Goal: Complete application form

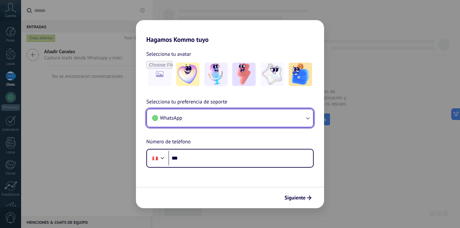
click at [308, 120] on icon "button" at bounding box center [307, 118] width 6 height 6
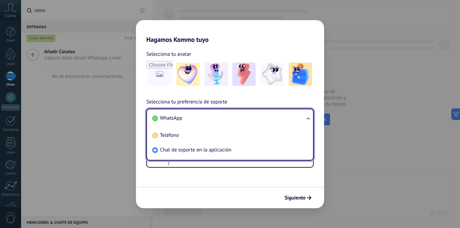
click at [344, 127] on div "Hagamos Kommo tuyo Selecciona tu avatar Selecciona tu preferencia de soporte Wh…" at bounding box center [230, 114] width 460 height 228
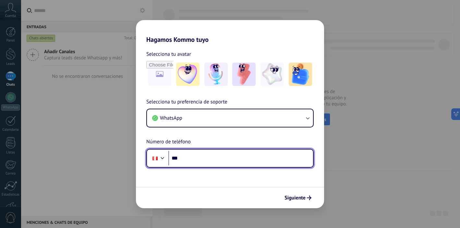
click at [195, 162] on input "***" at bounding box center [240, 158] width 145 height 15
type input "**********"
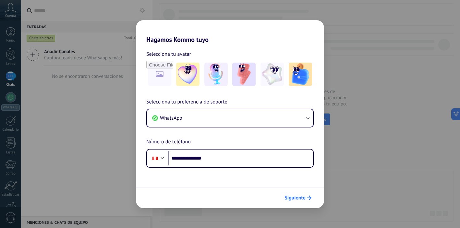
click at [300, 198] on span "Siguiente" at bounding box center [294, 198] width 21 height 5
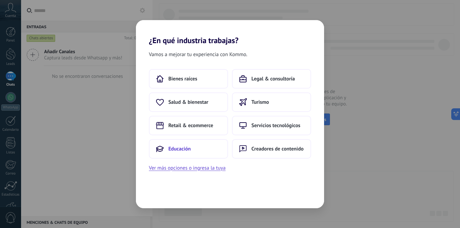
click at [183, 151] on span "Educación" at bounding box center [179, 149] width 22 height 6
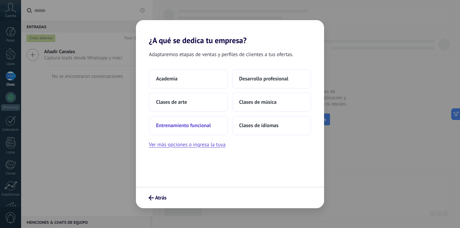
click at [181, 127] on span "Entrenamiento funcional" at bounding box center [183, 125] width 55 height 6
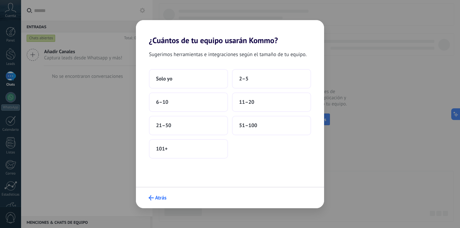
click at [158, 198] on span "Atrás" at bounding box center [160, 198] width 11 height 5
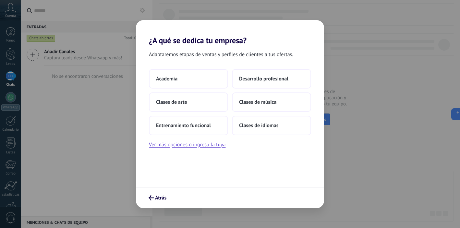
click at [158, 198] on span "Atrás" at bounding box center [160, 198] width 11 height 5
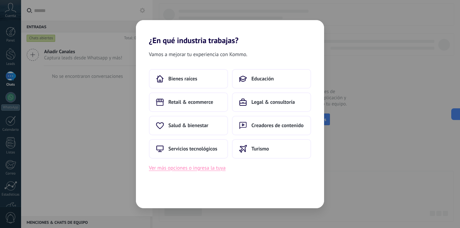
click at [201, 168] on button "Ver más opciones o ingresa la tuya" at bounding box center [187, 168] width 77 height 8
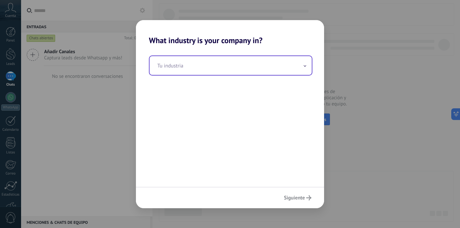
click at [226, 68] on input "text" at bounding box center [231, 65] width 162 height 19
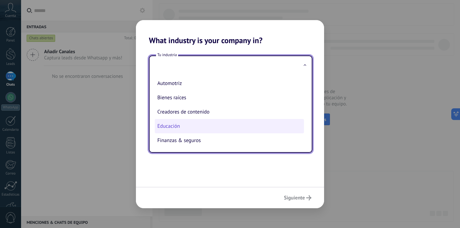
click at [197, 128] on li "Educación" at bounding box center [229, 126] width 149 height 14
type input "*********"
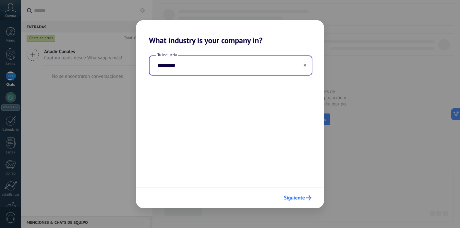
click at [301, 199] on span "Siguiente" at bounding box center [294, 198] width 21 height 5
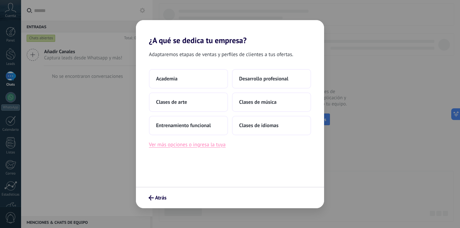
click at [184, 148] on button "Ver más opciones o ingresa la tuya" at bounding box center [187, 144] width 77 height 8
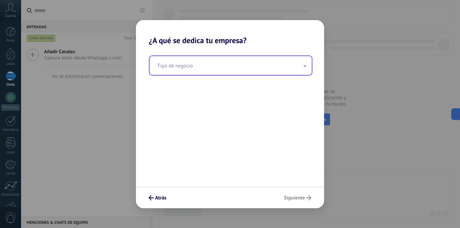
click at [308, 63] on input "text" at bounding box center [231, 65] width 162 height 19
